Goal: Find specific page/section: Find specific page/section

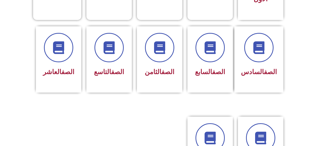
scroll to position [202, 0]
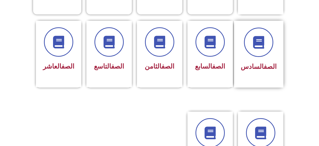
click at [258, 61] on div "الصف السادس" at bounding box center [259, 67] width 36 height 12
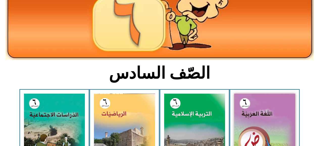
scroll to position [101, 0]
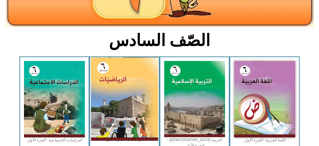
click at [127, 81] on img at bounding box center [124, 98] width 67 height 83
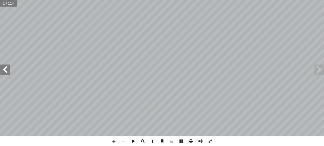
click at [6, 74] on span at bounding box center [5, 69] width 10 height 10
click at [6, 68] on span at bounding box center [5, 69] width 10 height 10
click at [6, 65] on span at bounding box center [5, 69] width 10 height 10
click at [6, 66] on span at bounding box center [5, 69] width 10 height 10
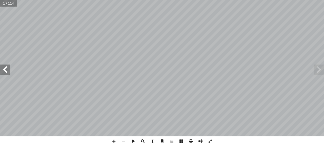
click at [6, 66] on span at bounding box center [5, 69] width 10 height 10
click at [2, 67] on span at bounding box center [5, 69] width 10 height 10
click at [114, 141] on span at bounding box center [114, 141] width 10 height 10
